Goal: Information Seeking & Learning: Learn about a topic

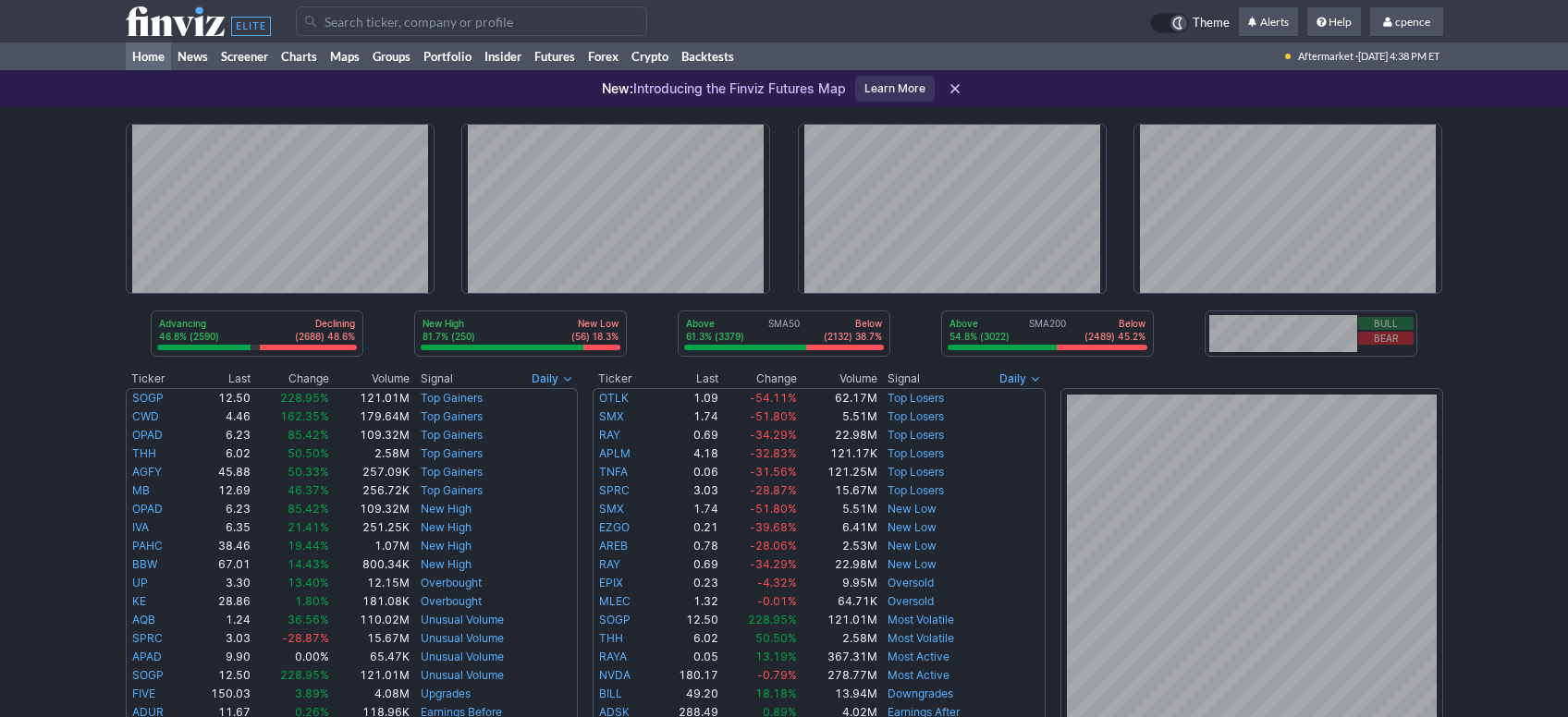
click at [543, 19] on input "Search" at bounding box center [471, 21] width 351 height 30
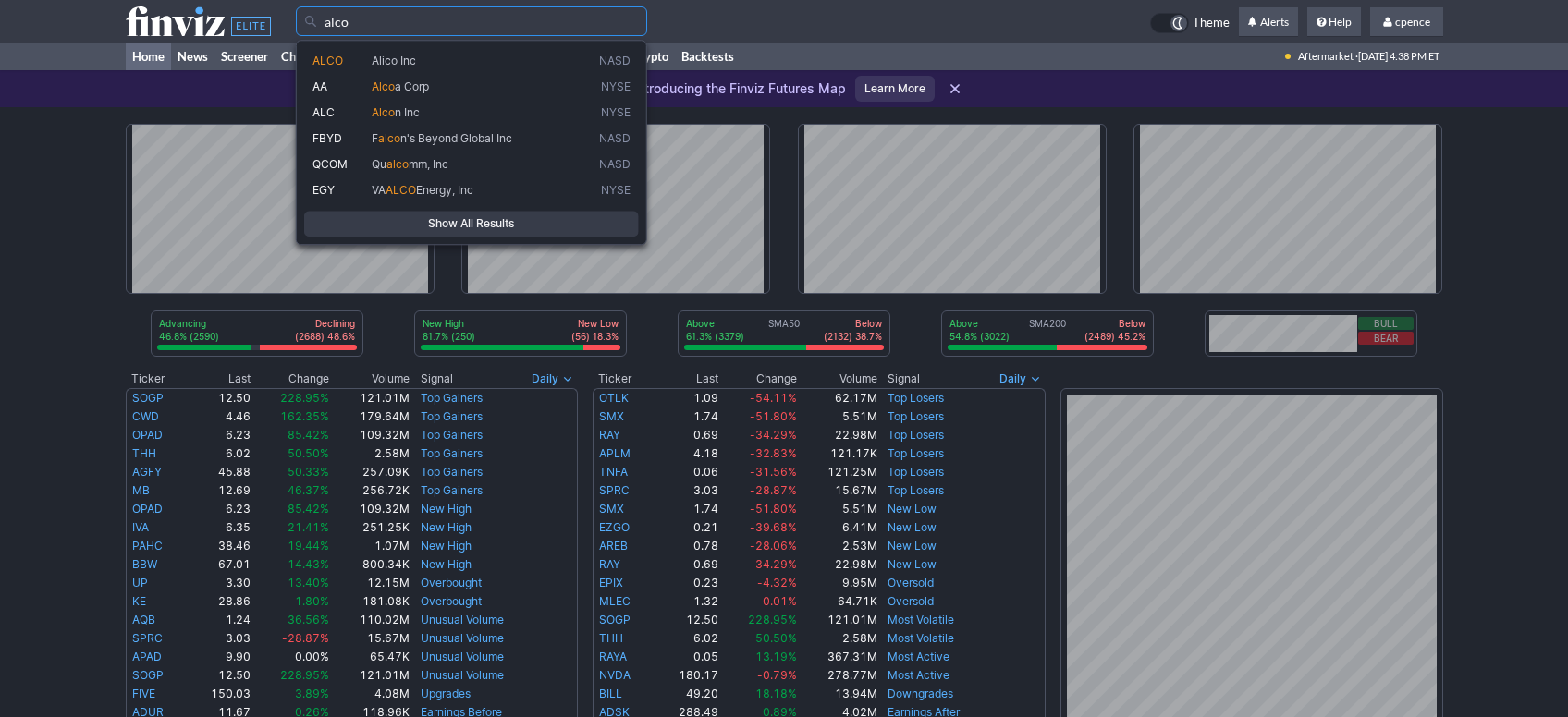
click at [450, 56] on span "Alico Inc" at bounding box center [481, 61] width 227 height 14
type input "ALCO"
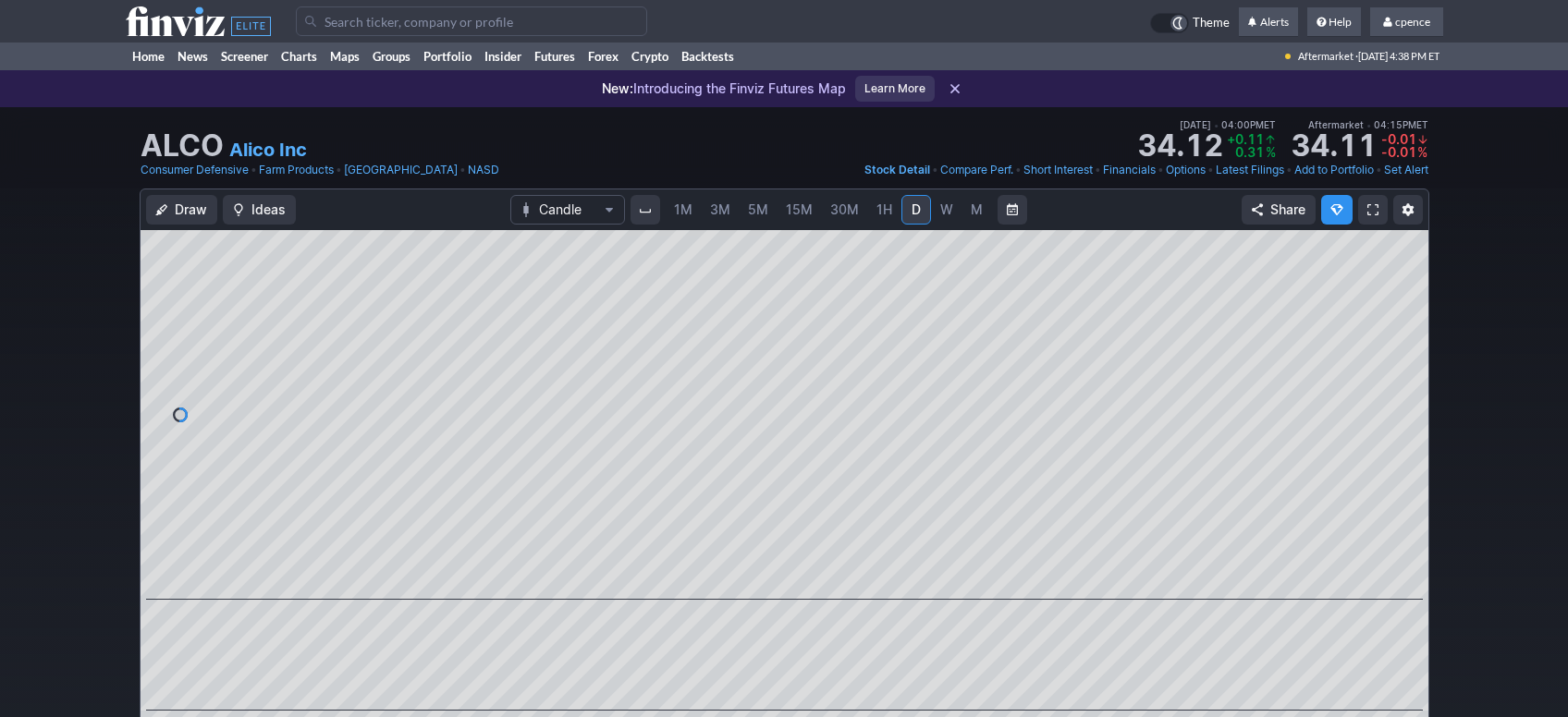
click at [980, 208] on span "M" at bounding box center [977, 209] width 13 height 18
click at [341, 18] on input "Search" at bounding box center [471, 21] width 351 height 30
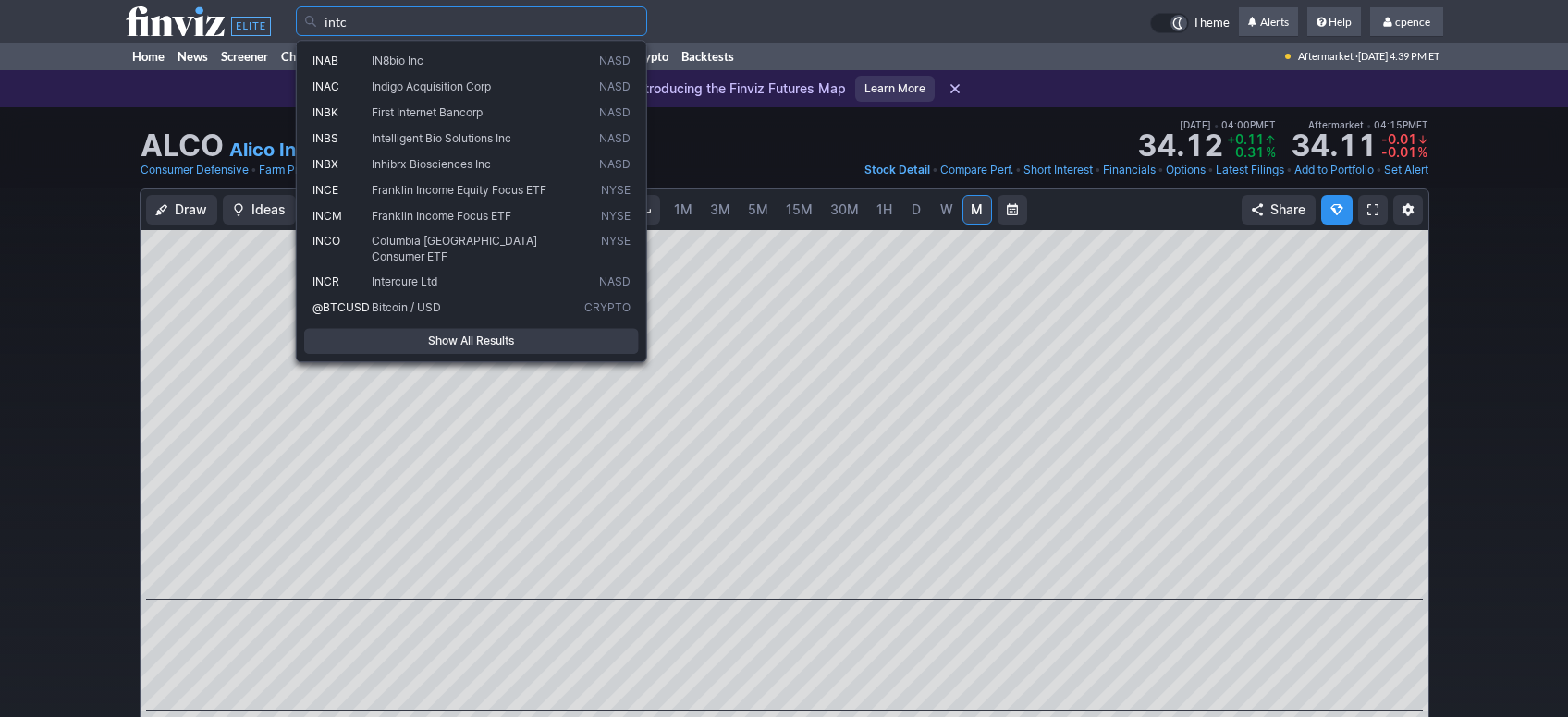
type input "intc"
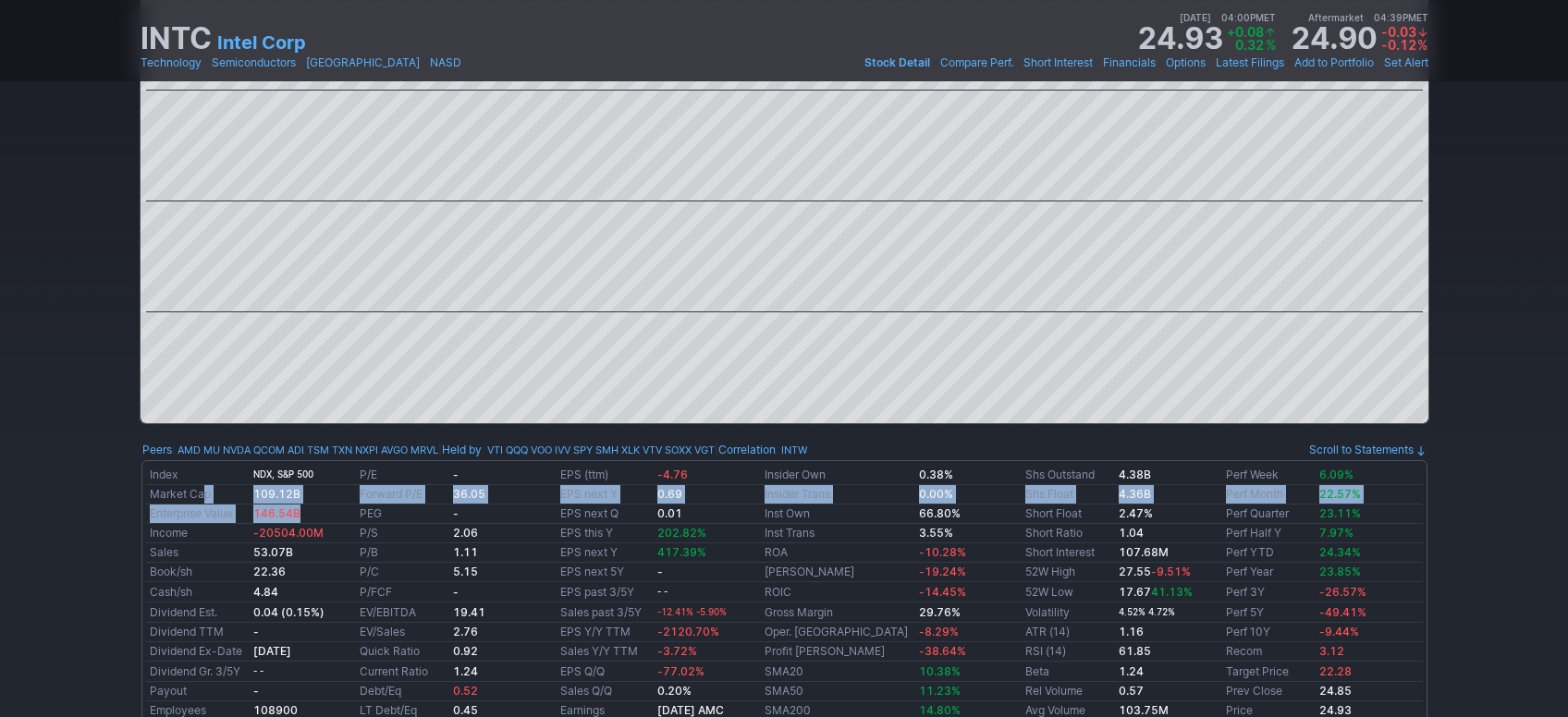
drag, startPoint x: 317, startPoint y: 523, endPoint x: 202, endPoint y: 501, distance: 117.1
click at [202, 501] on tbody "Index NDX, S&P 500 P/E - EPS (ttm) -4.76 Insider Own 0.38% Shs Outstand 4.38B P…" at bounding box center [784, 602] width 1277 height 275
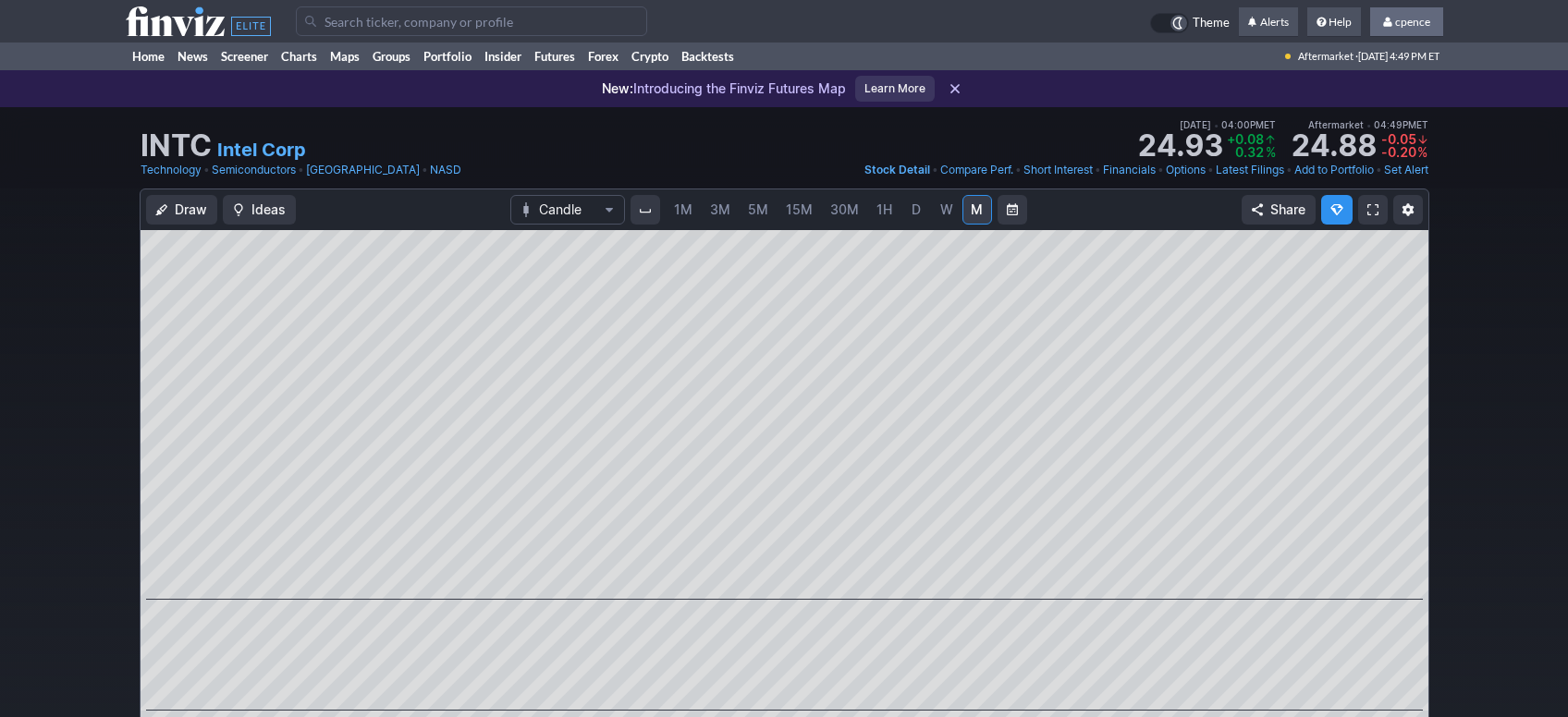
click at [1385, 24] on span at bounding box center [1389, 21] width 12 height 11
click at [1374, 74] on link "Elite Subscription" at bounding box center [1392, 77] width 104 height 30
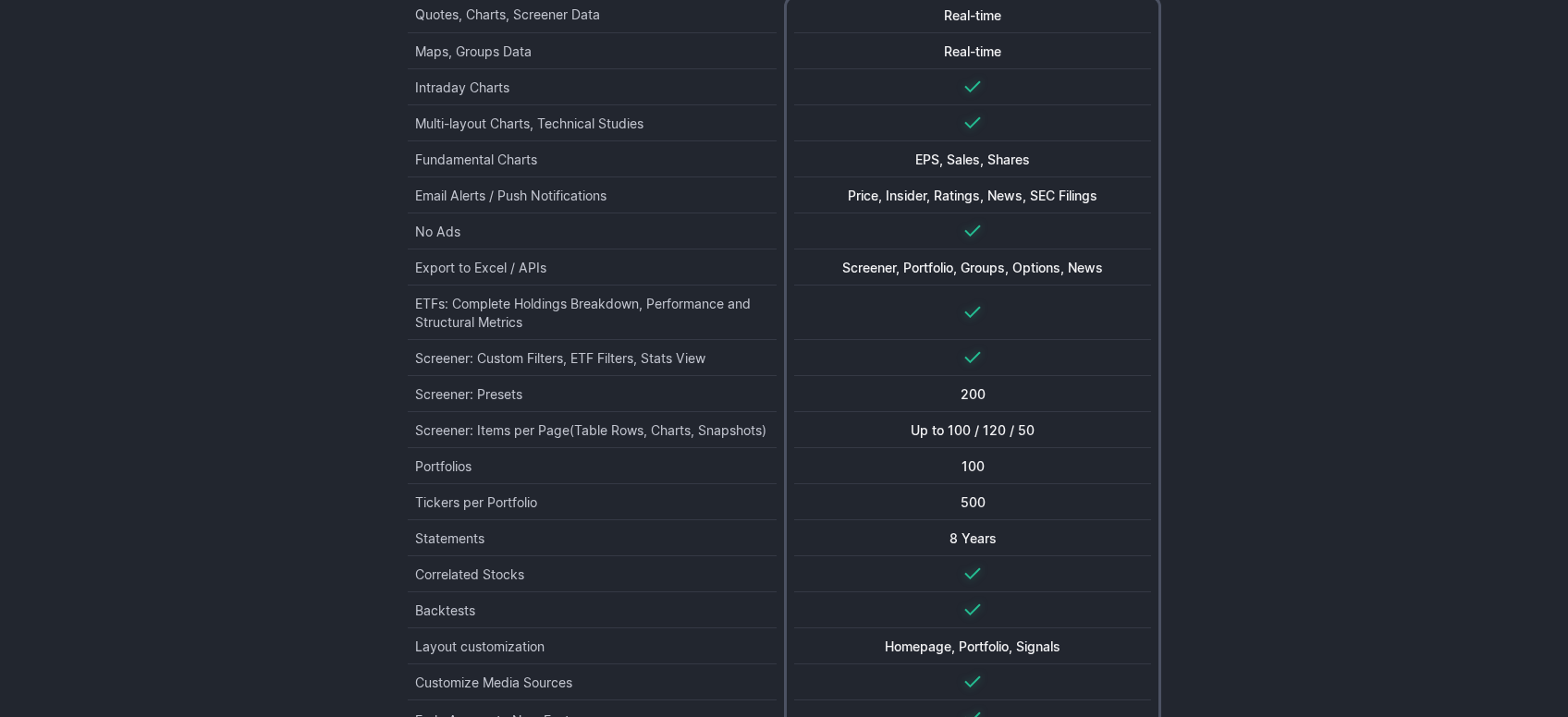
scroll to position [621, 0]
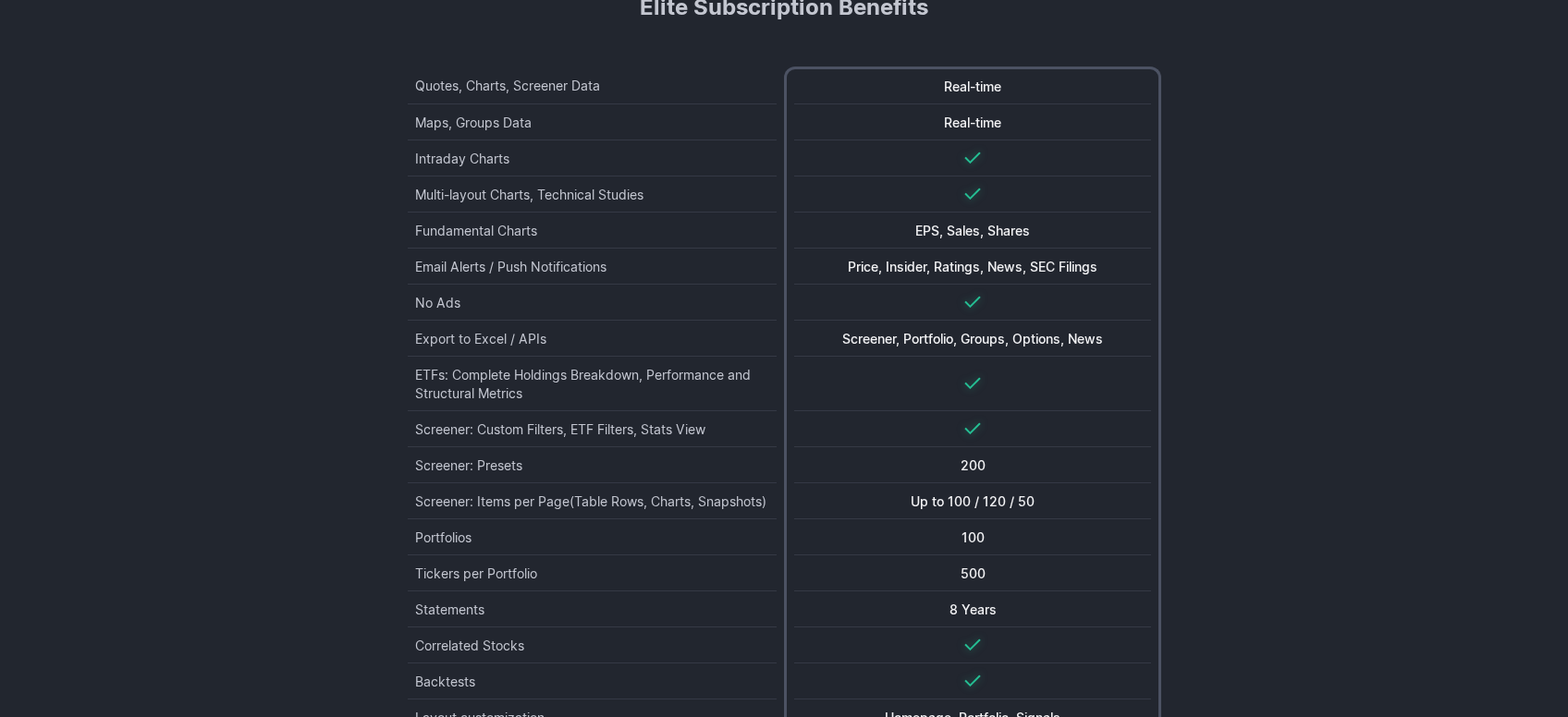
drag, startPoint x: 1442, startPoint y: 340, endPoint x: 1440, endPoint y: 276, distance: 64.0
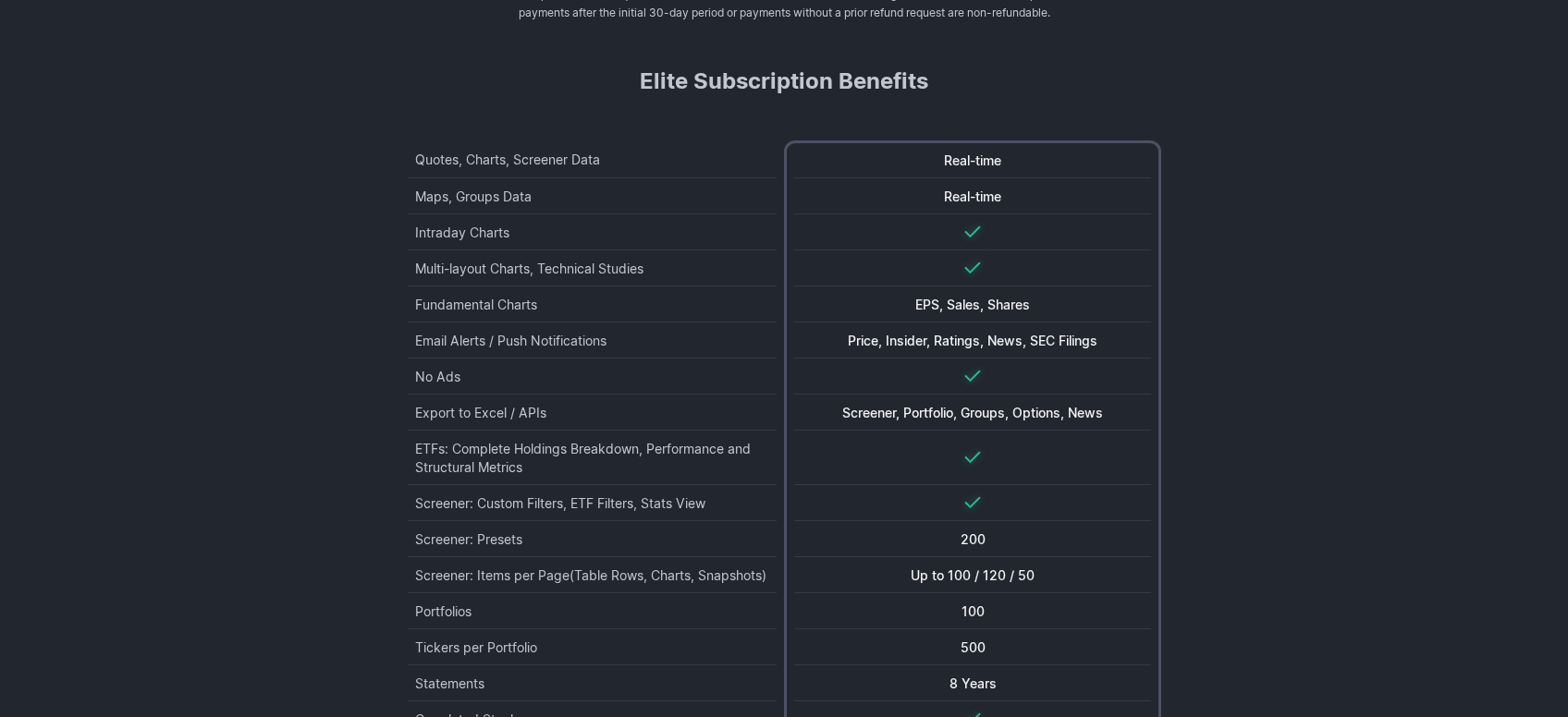
scroll to position [0, 0]
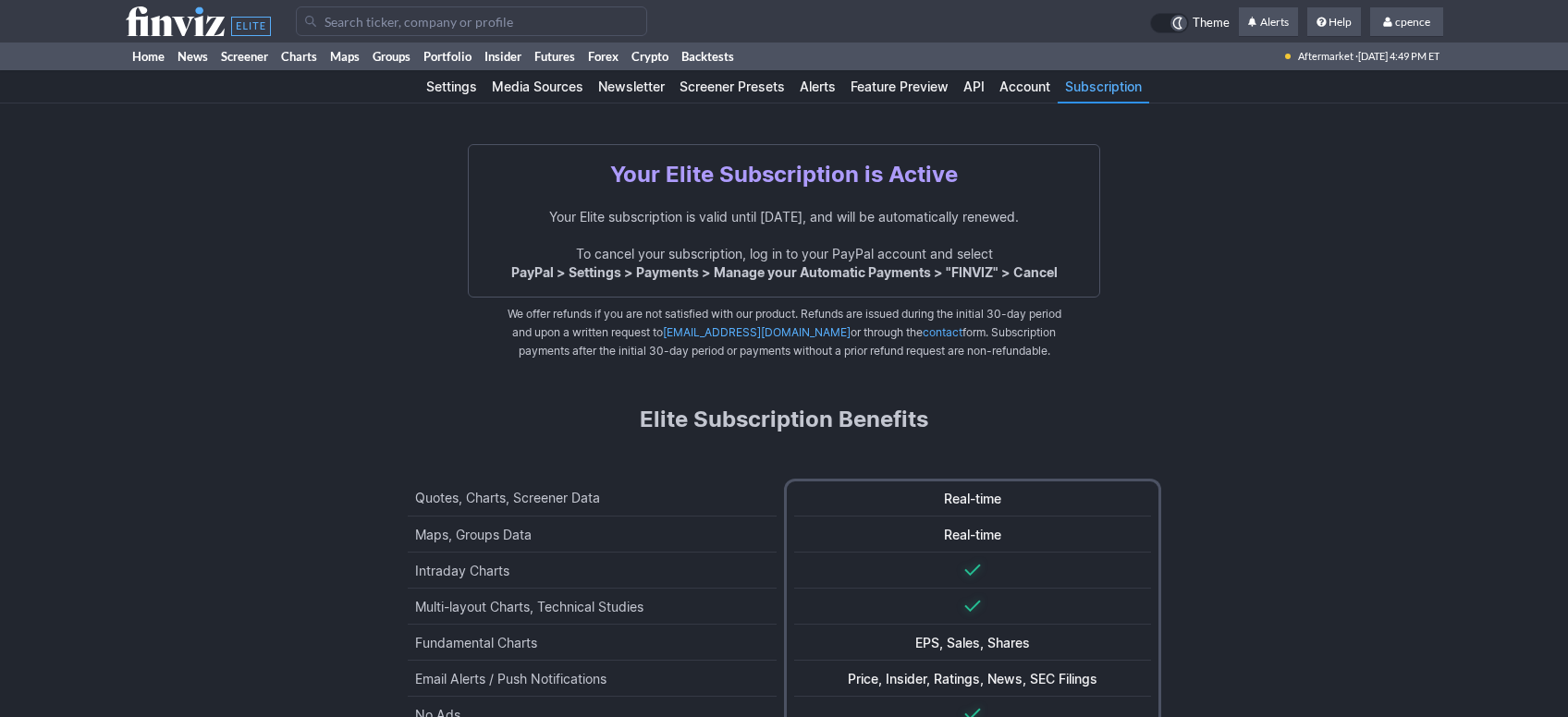
drag, startPoint x: 1426, startPoint y: 573, endPoint x: 1249, endPoint y: 40, distance: 561.6
click at [186, 23] on icon at bounding box center [198, 21] width 145 height 30
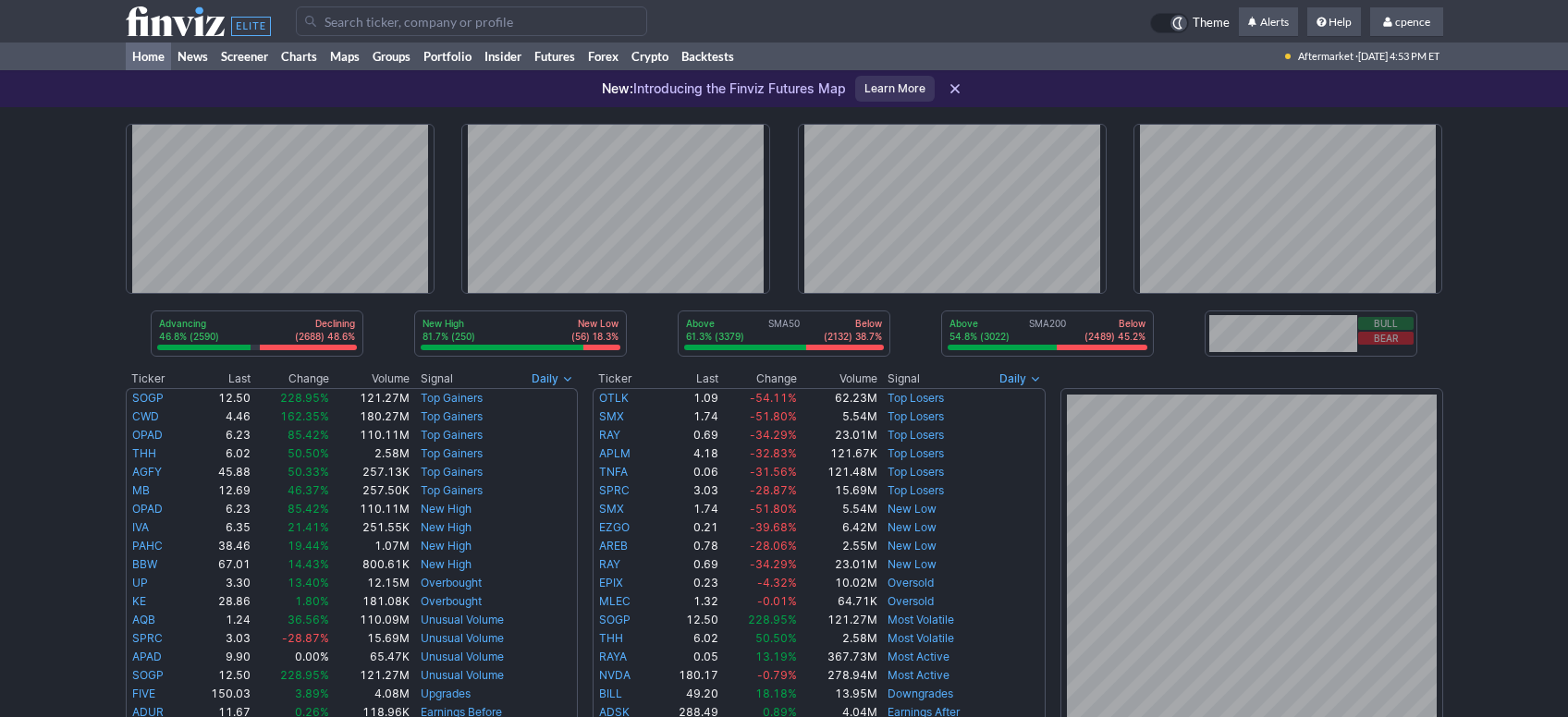
scroll to position [621, 0]
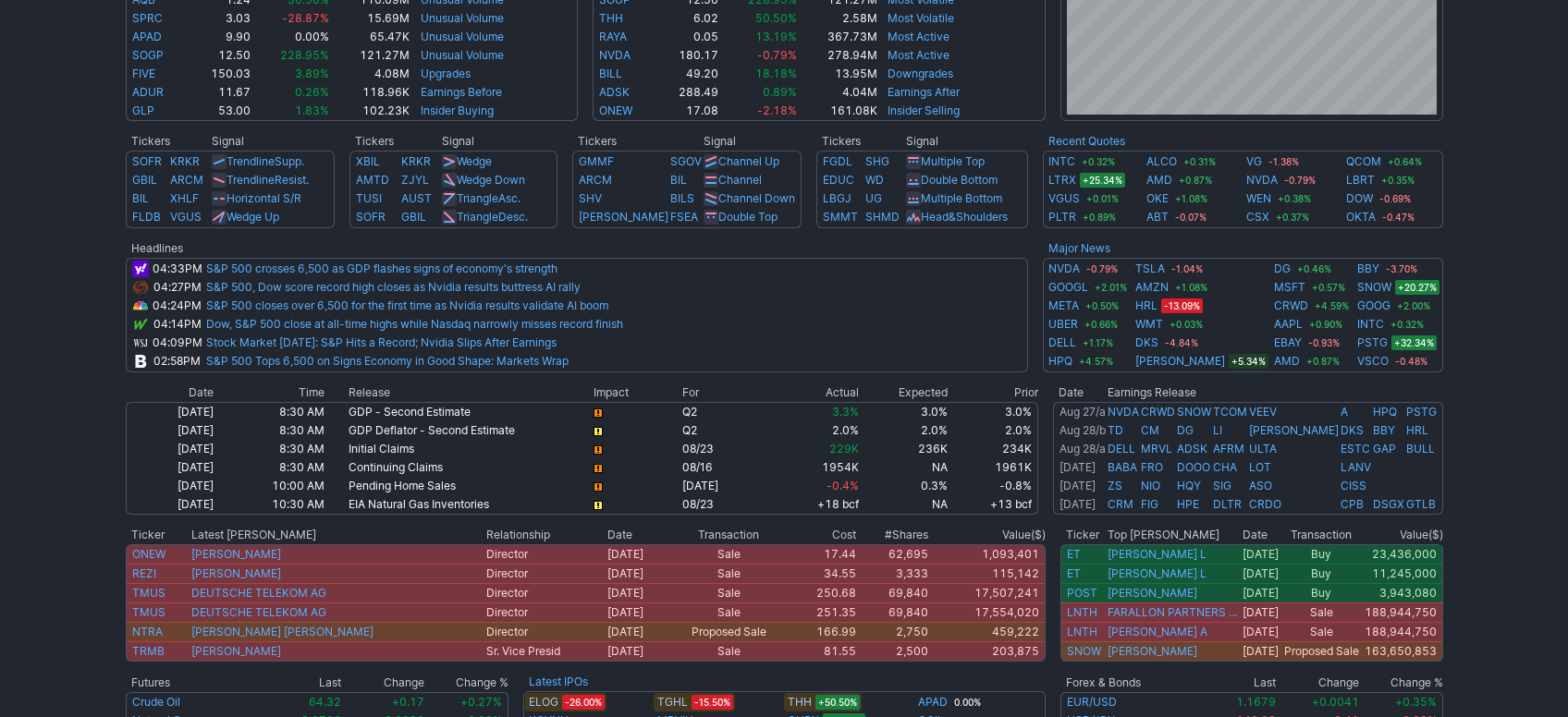
click at [1495, 272] on div "Advancing 46.8% (2590) Declining (2688) 48.6% New High 81.7% (250) New Low (56)…" at bounding box center [784, 156] width 1568 height 1338
